Goal: Find specific page/section: Find specific page/section

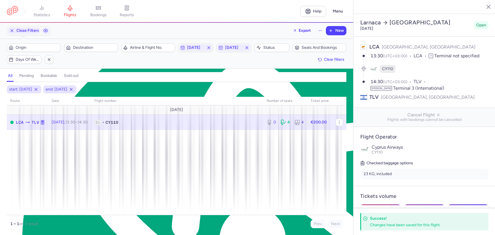
select select "days"
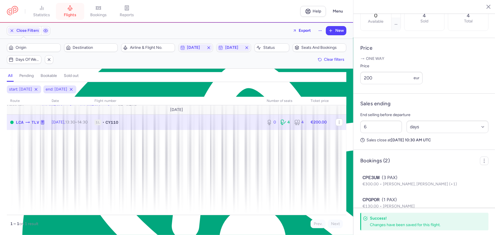
click at [68, 16] on span "flights" at bounding box center [70, 14] width 12 height 5
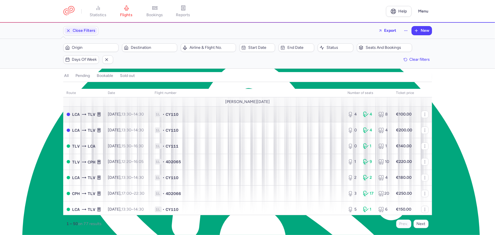
scroll to position [2721, 0]
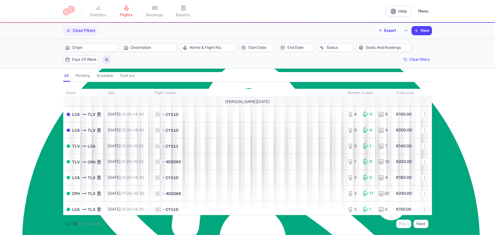
click at [106, 56] on span "button" at bounding box center [106, 59] width 7 height 7
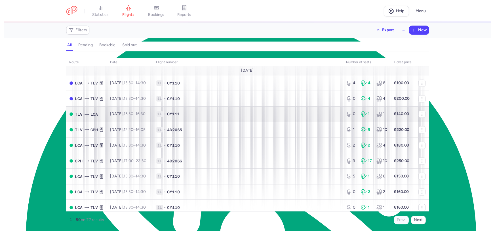
scroll to position [2721, 0]
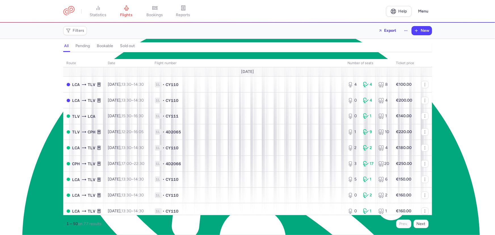
drag, startPoint x: 469, startPoint y: 41, endPoint x: 464, endPoint y: 29, distance: 12.9
type textarea "All Pending Bookable Sold out"
click at [469, 39] on div "Filters Export New all pending bookable sold out route date Flight number numbe…" at bounding box center [247, 129] width 495 height 212
